Goal: Task Accomplishment & Management: Use online tool/utility

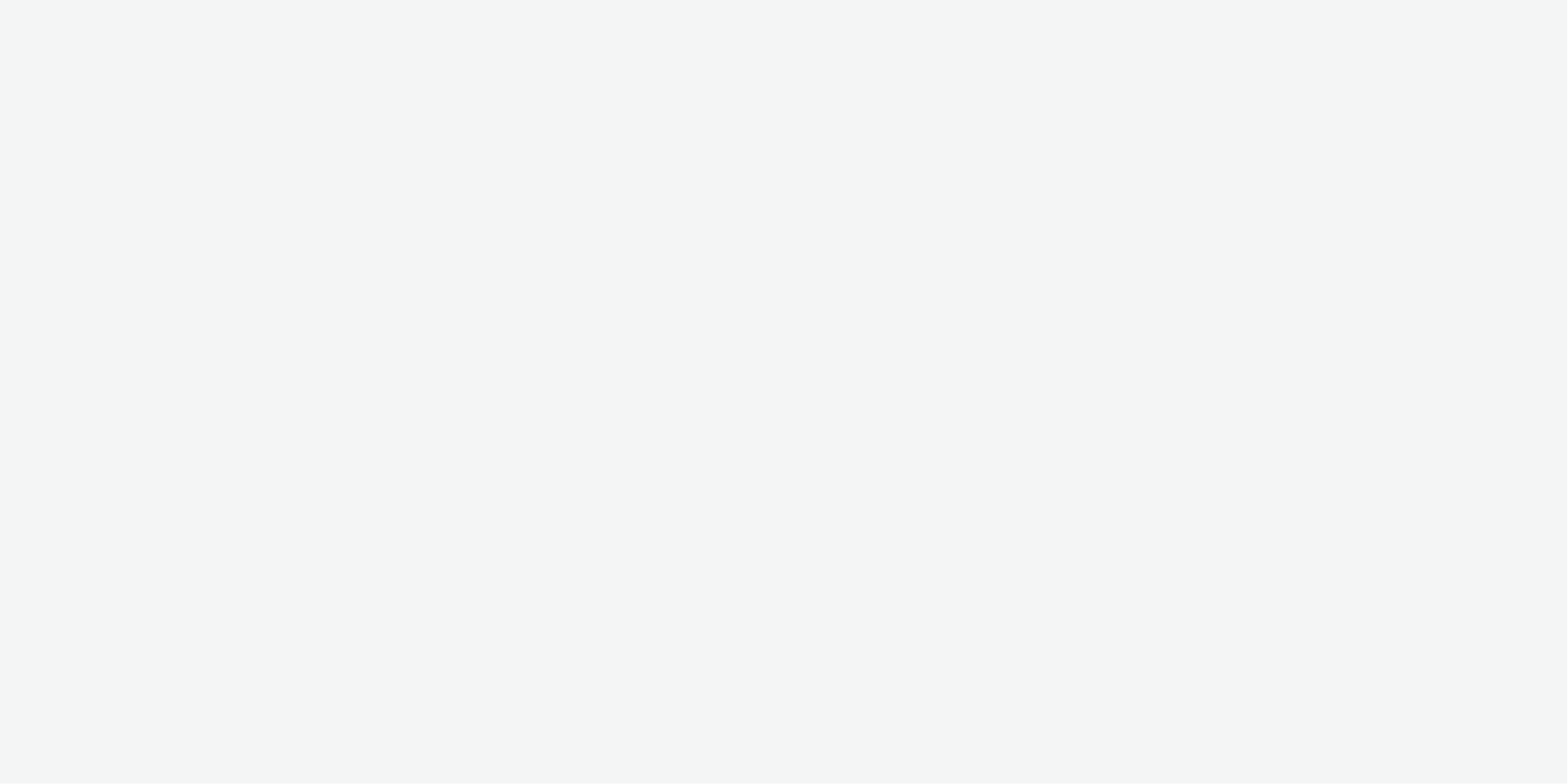
select select "ac009755-aa48-4799-8050-7a339a378eb8"
select select "79162ed7-0017-4339-93b0-3399b708648f"
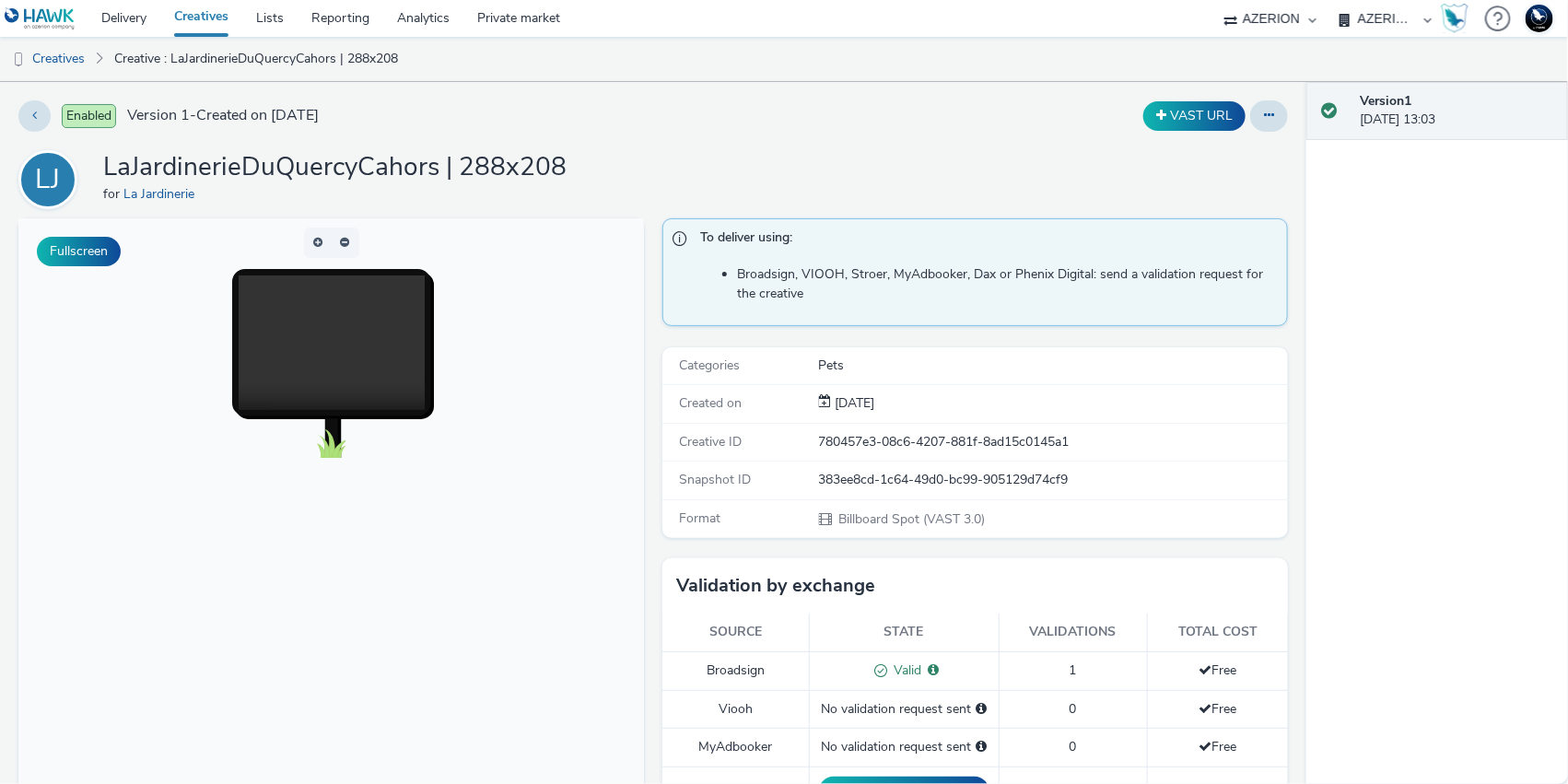
click at [845, 473] on div "383ee8cd-1c64-49d0-bc99-905129d74cf9" at bounding box center [1053, 479] width 469 height 19
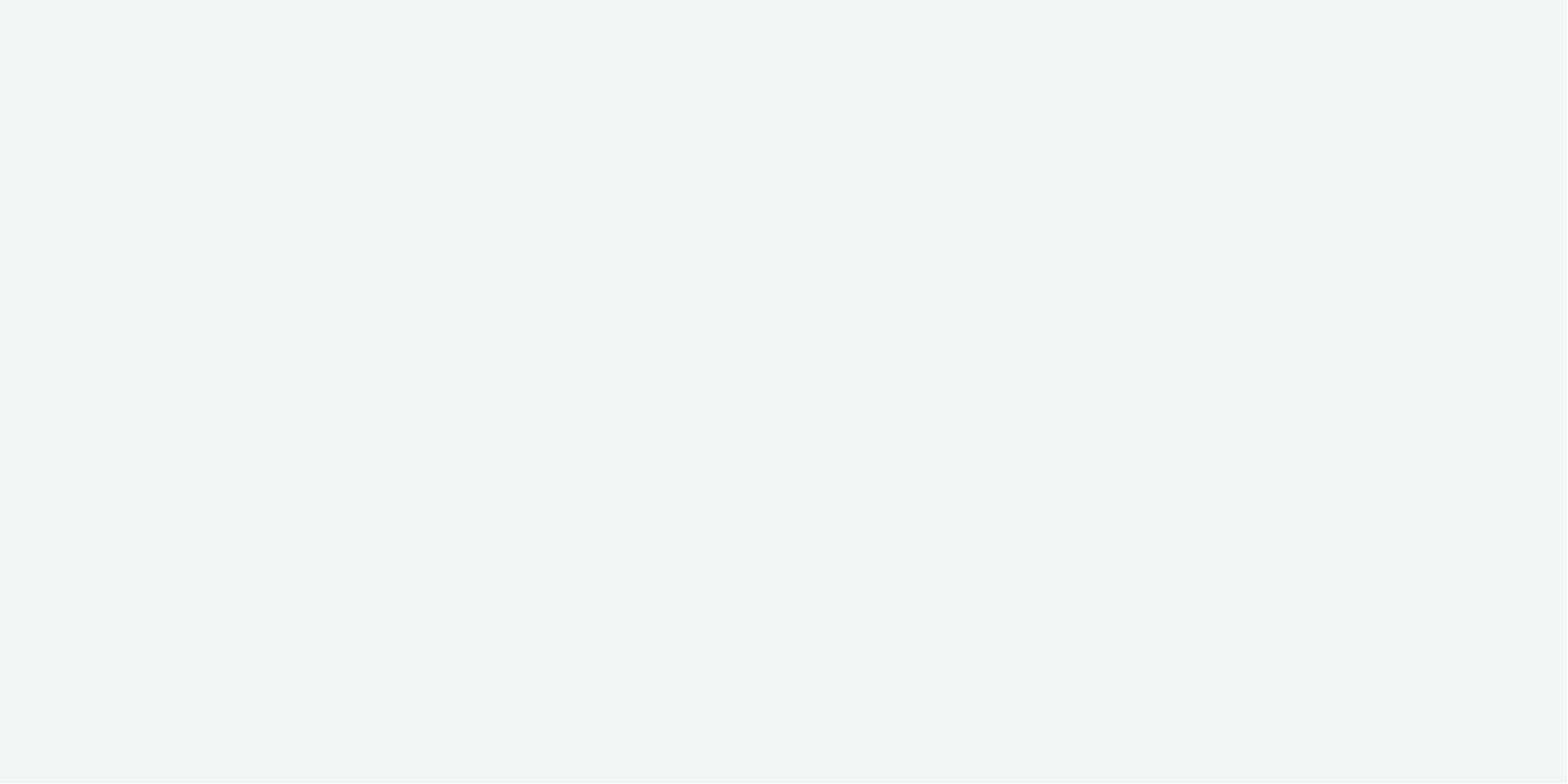
select select "ac009755-aa48-4799-8050-7a339a378eb8"
select select "79162ed7-0017-4339-93b0-3399b708648f"
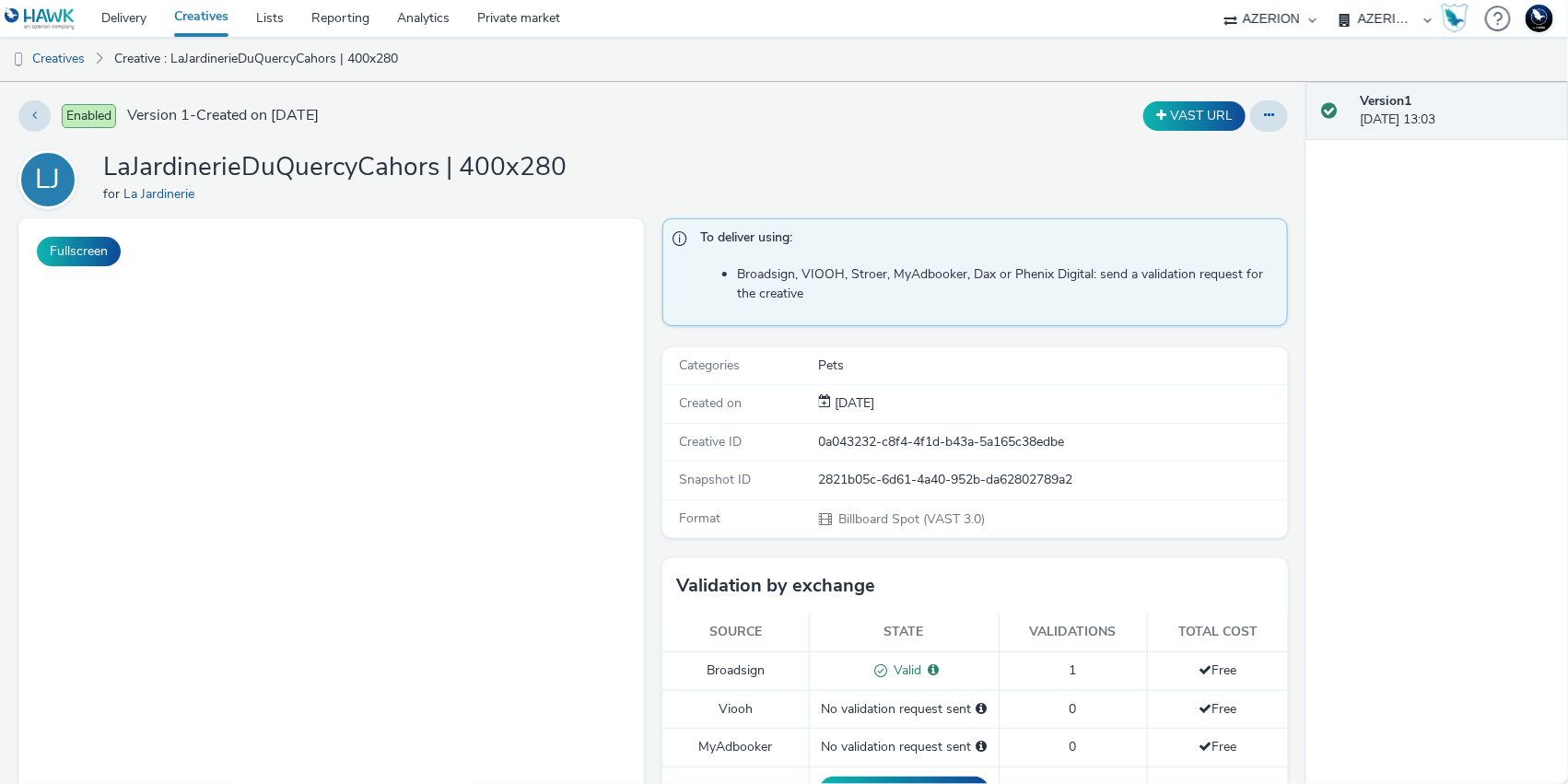
click at [868, 472] on div "2821b05c-6d61-4a40-952b-da62802789a2" at bounding box center [1053, 479] width 469 height 19
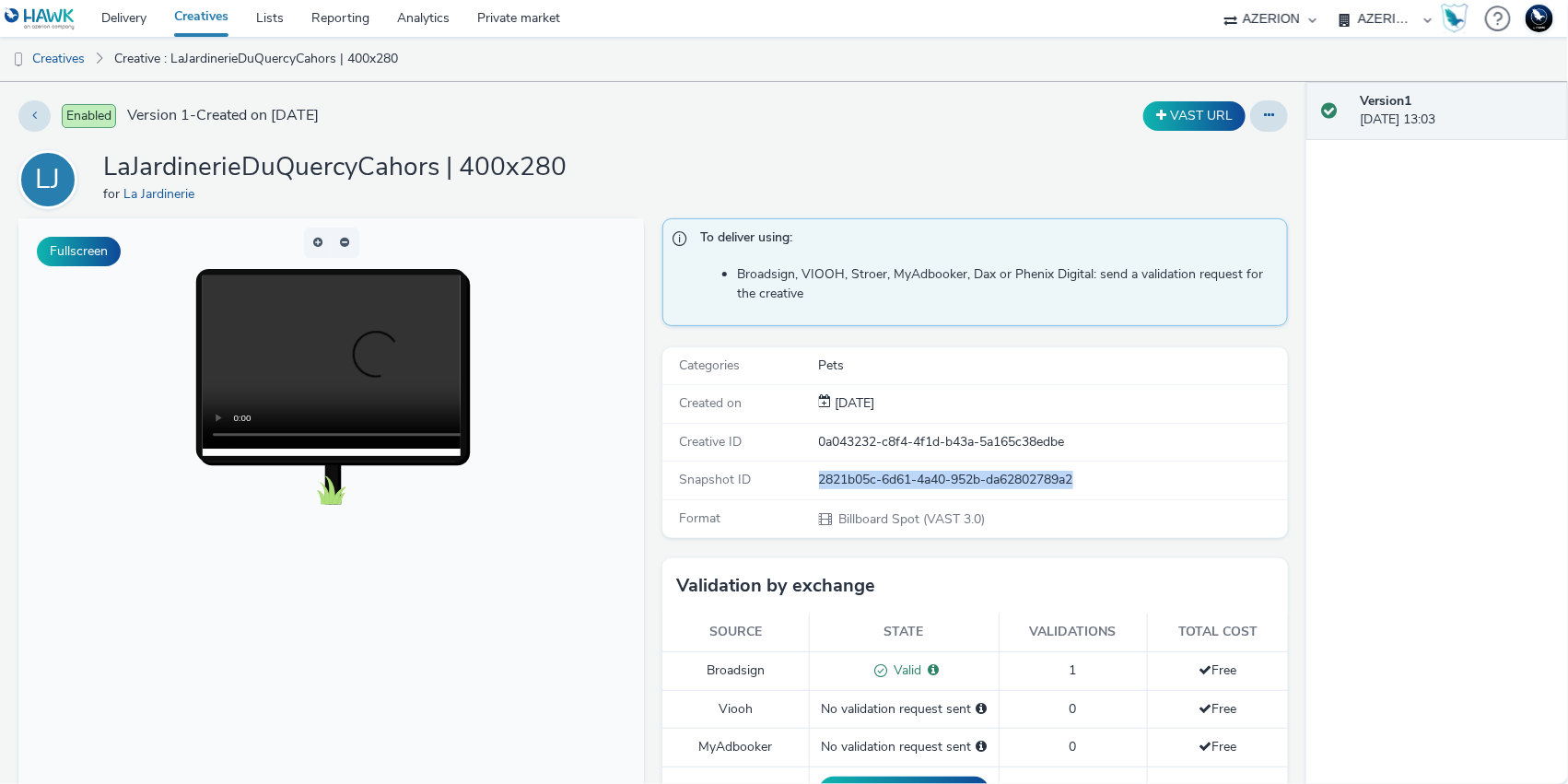
click at [868, 472] on div "2821b05c-6d61-4a40-952b-da62802789a2" at bounding box center [1053, 479] width 469 height 19
copy div "2821b05c-6d61-4a40-952b-da62802789a2"
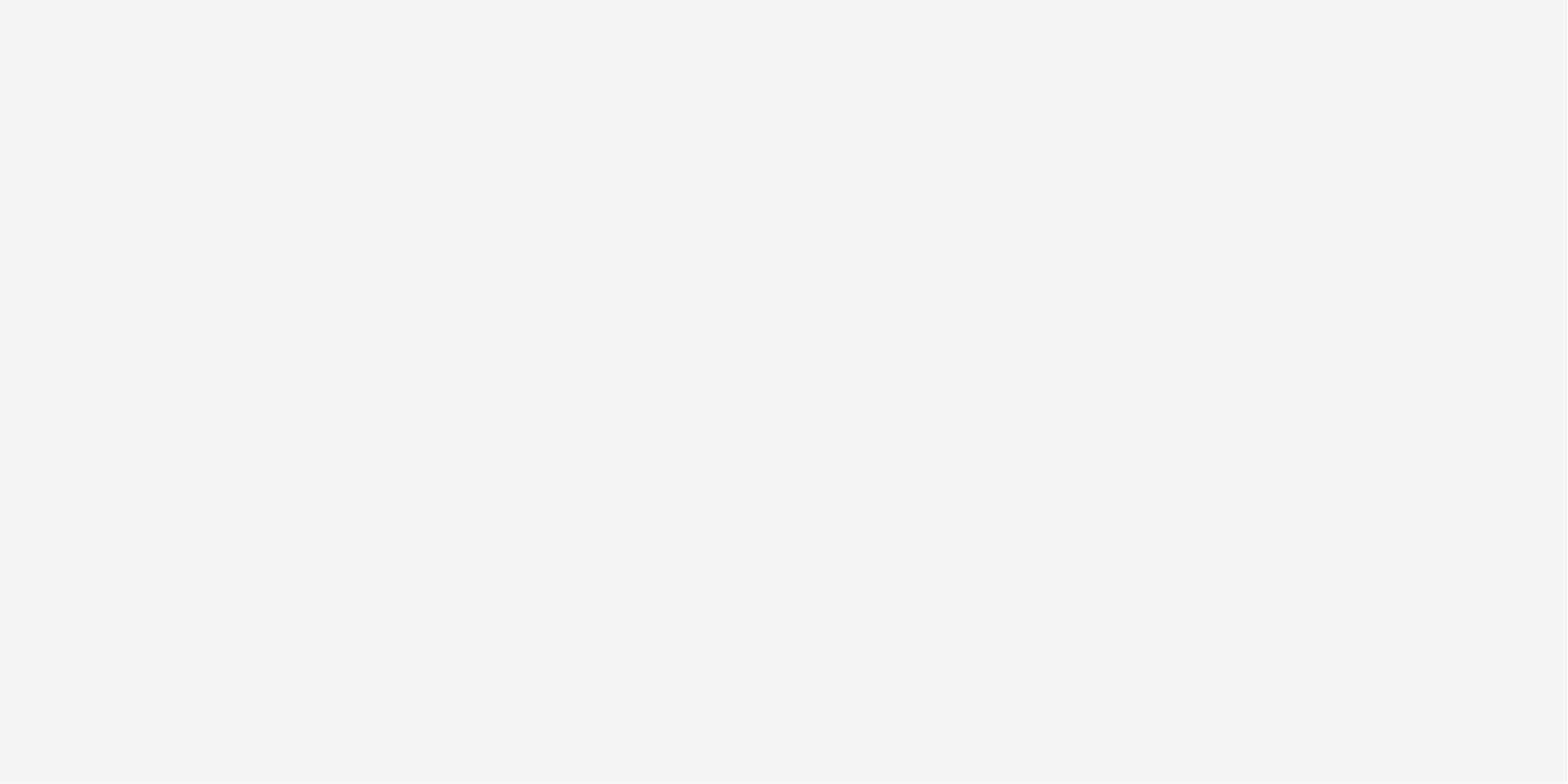
select select "ac009755-aa48-4799-8050-7a339a378eb8"
select select "79162ed7-0017-4339-93b0-3399b708648f"
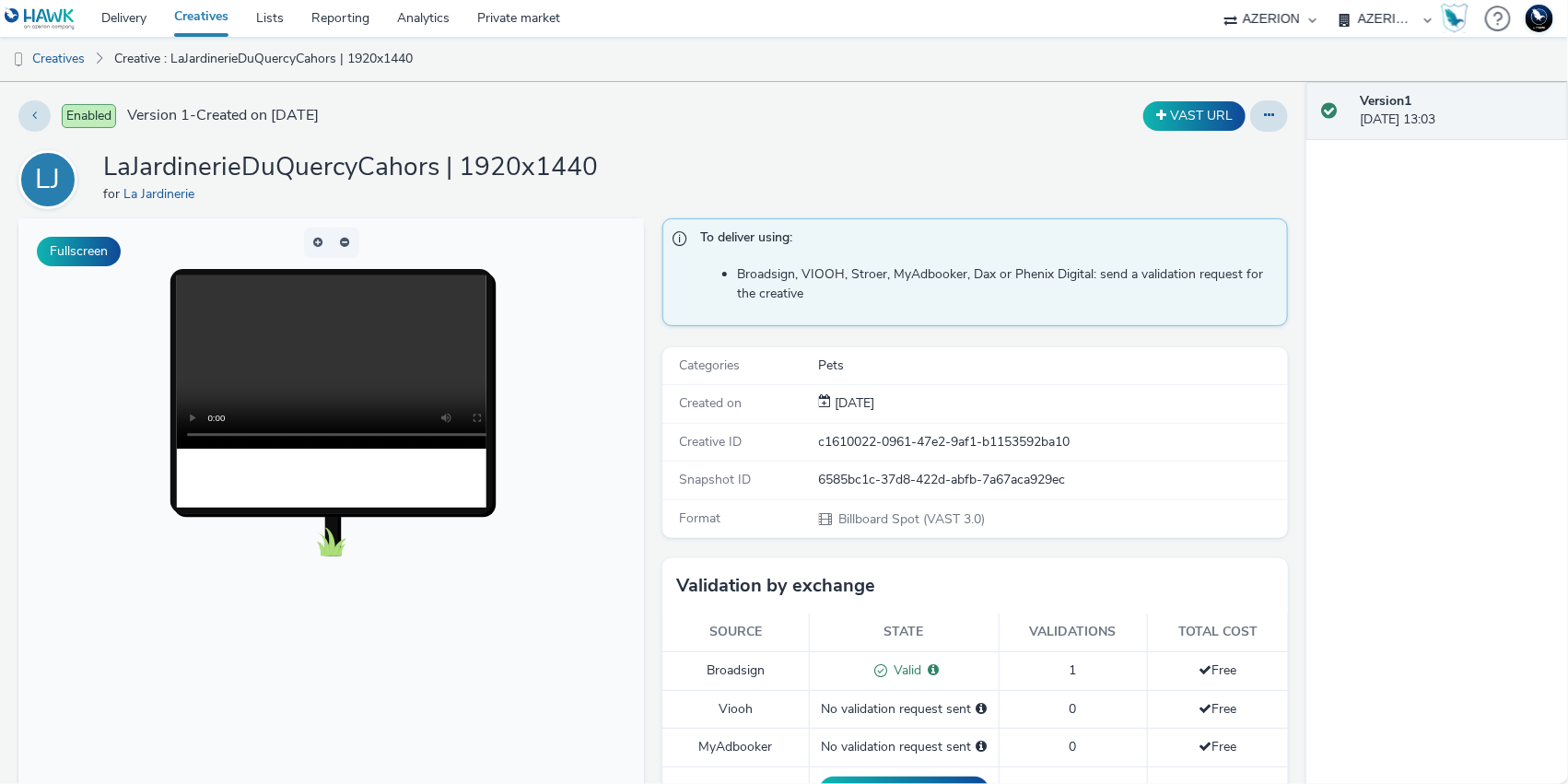
click at [845, 472] on div "6585bc1c-37d8-422d-abfb-7a67aca929ec" at bounding box center [1053, 479] width 469 height 19
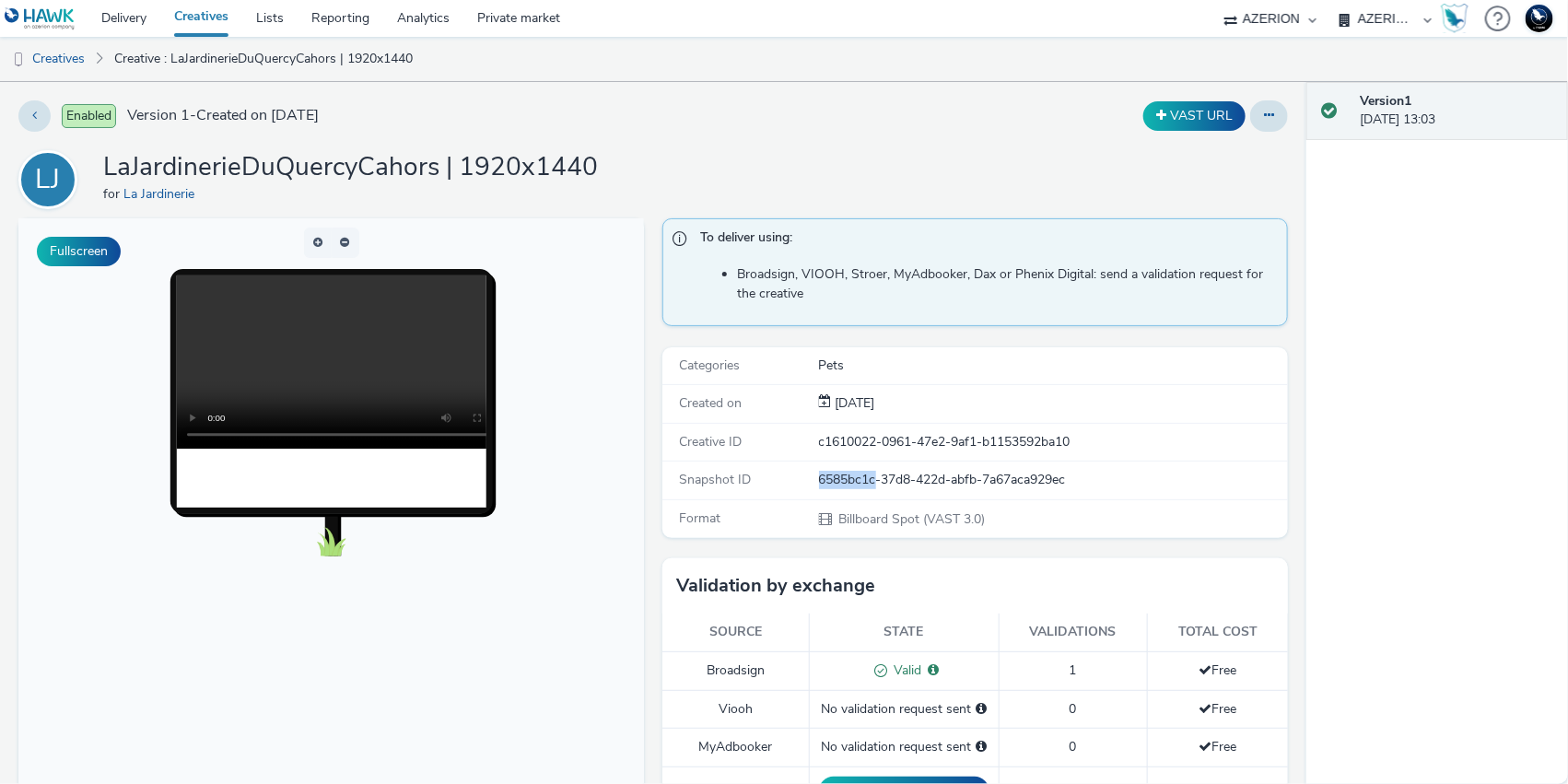
click at [845, 472] on div "6585bc1c-37d8-422d-abfb-7a67aca929ec" at bounding box center [1053, 479] width 469 height 19
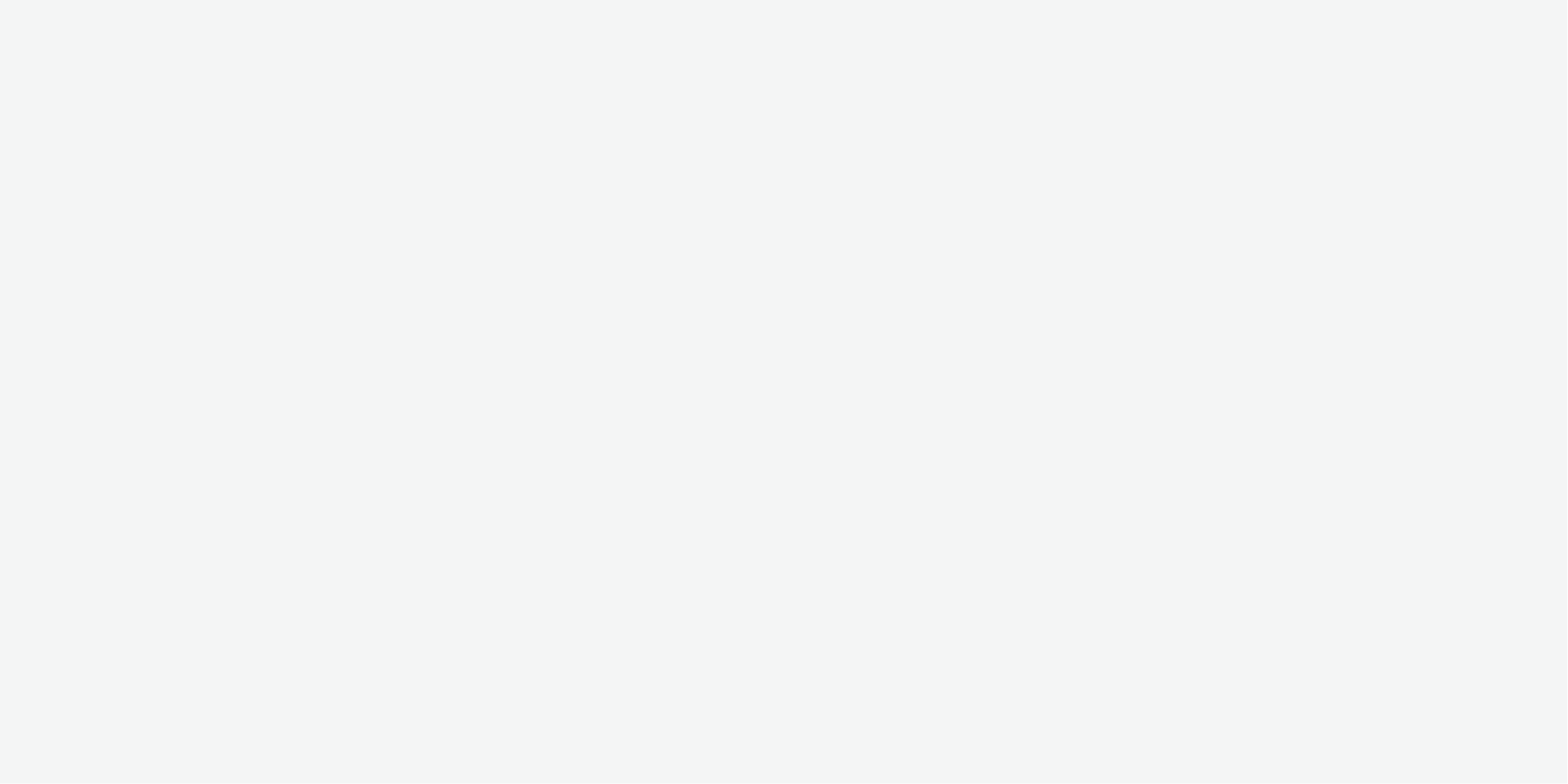
select select "ac009755-aa48-4799-8050-7a339a378eb8"
select select "79162ed7-0017-4339-93b0-3399b708648f"
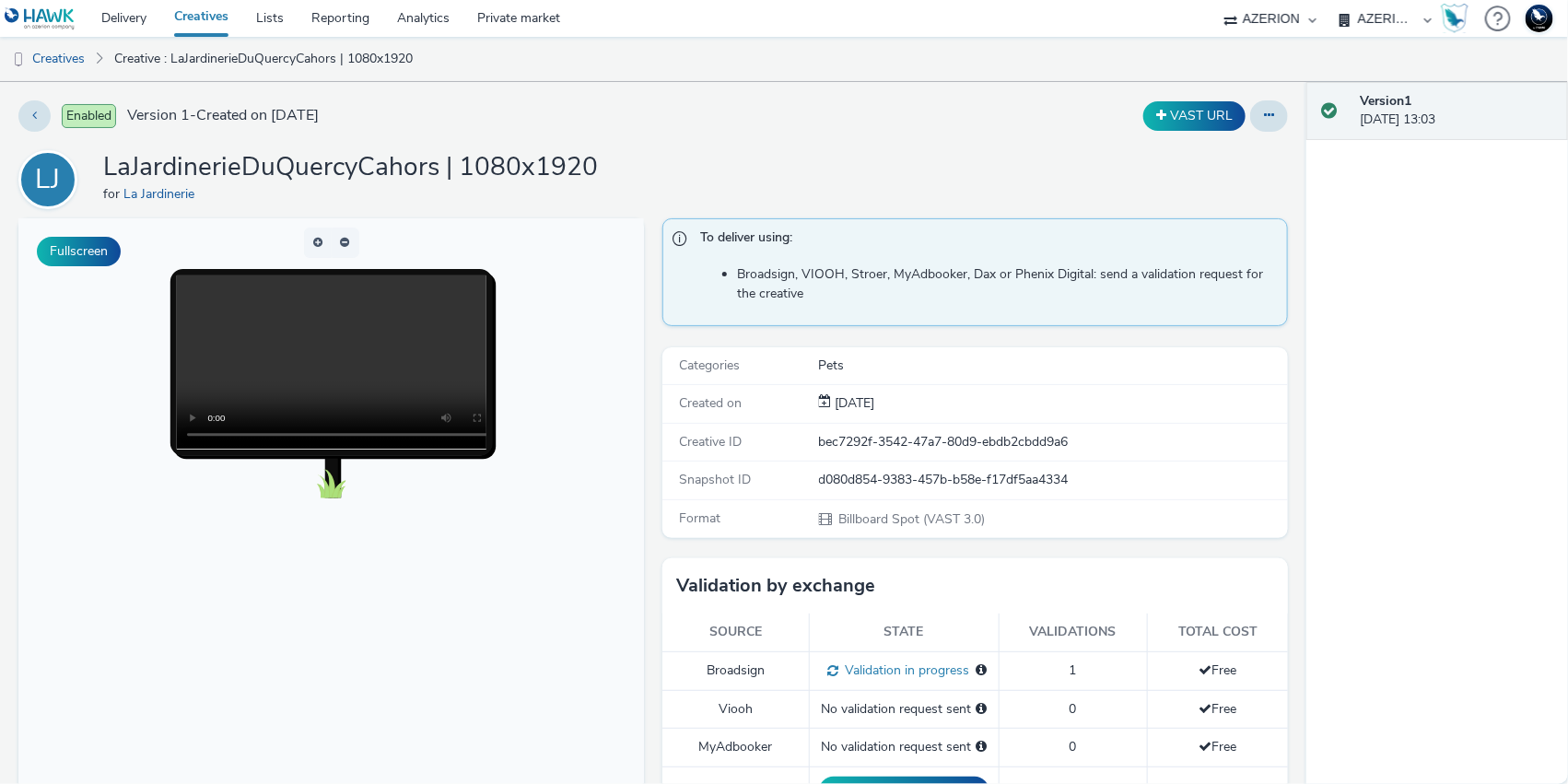
click at [877, 482] on div "d080d854-9383-457b-b58e-f17df5aa4334" at bounding box center [1053, 479] width 469 height 19
copy div "d080d854-9383-457b-b58e-f17df5aa4334"
